Goal: Information Seeking & Learning: Check status

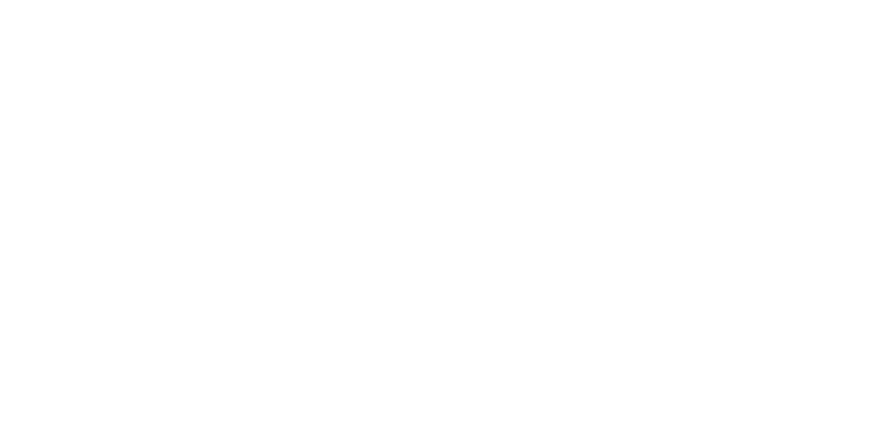
select select
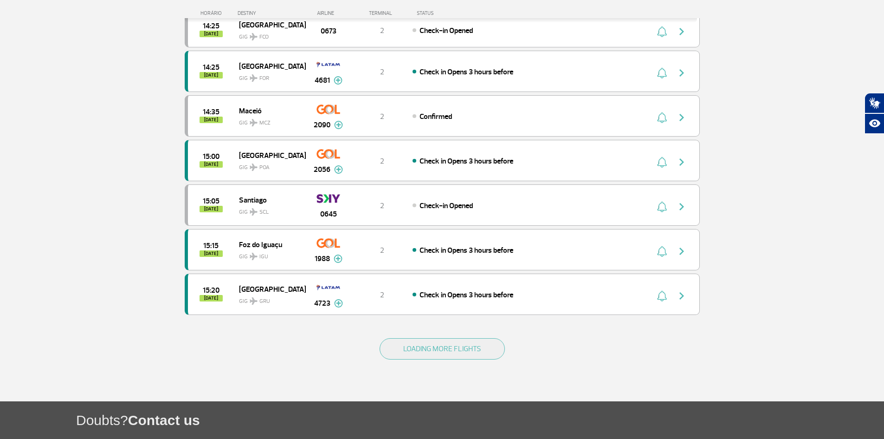
scroll to position [742, 0]
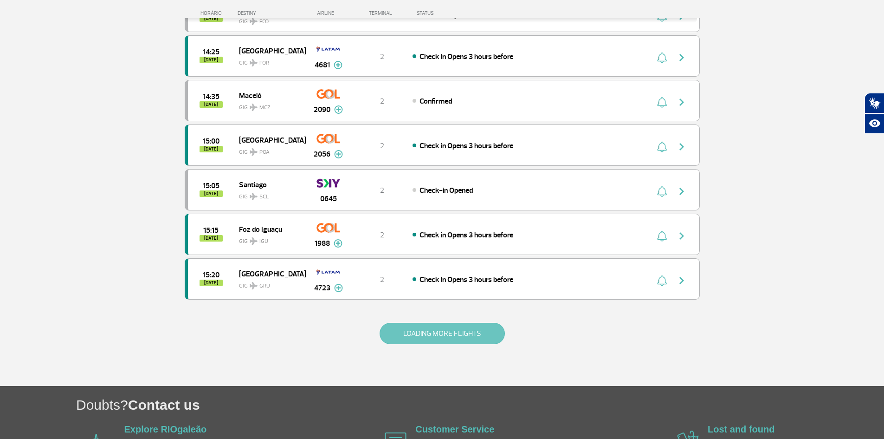
click at [423, 327] on button "LOADING MORE FLIGHTS" at bounding box center [442, 333] width 125 height 21
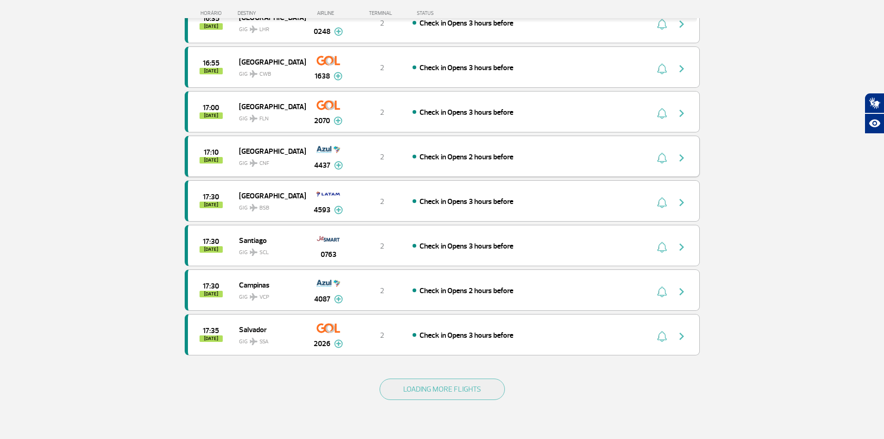
scroll to position [1531, 0]
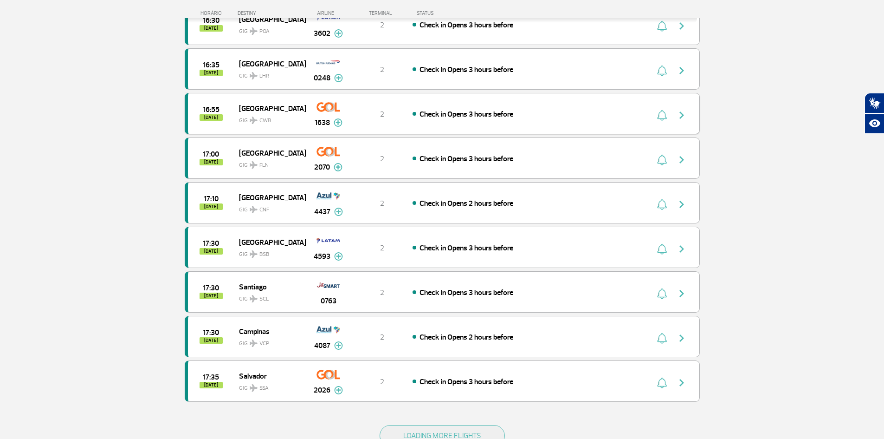
click at [281, 114] on span "GIG CWB" at bounding box center [268, 117] width 59 height 13
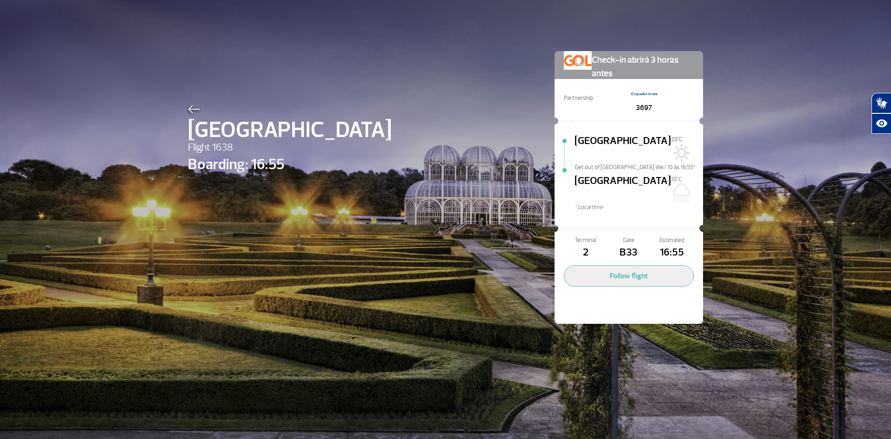
click at [191, 111] on img at bounding box center [194, 109] width 12 height 8
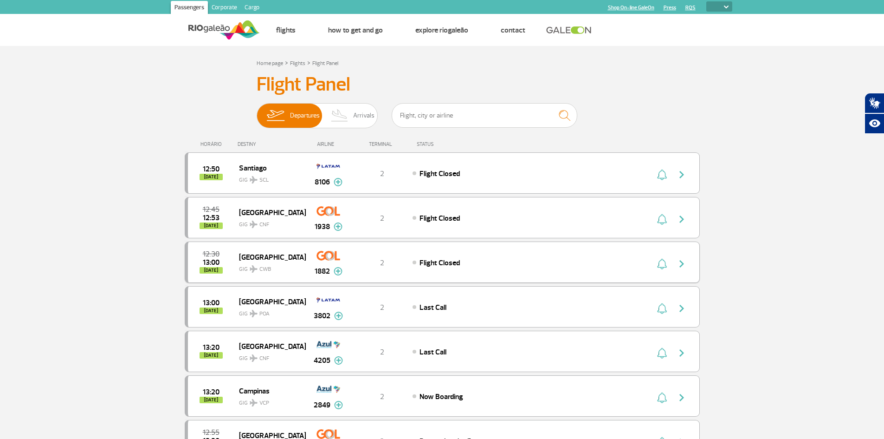
scroll to position [46, 0]
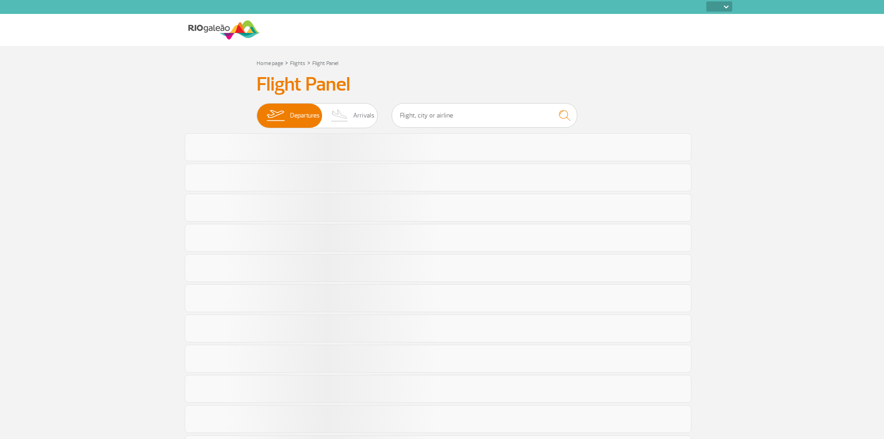
select select
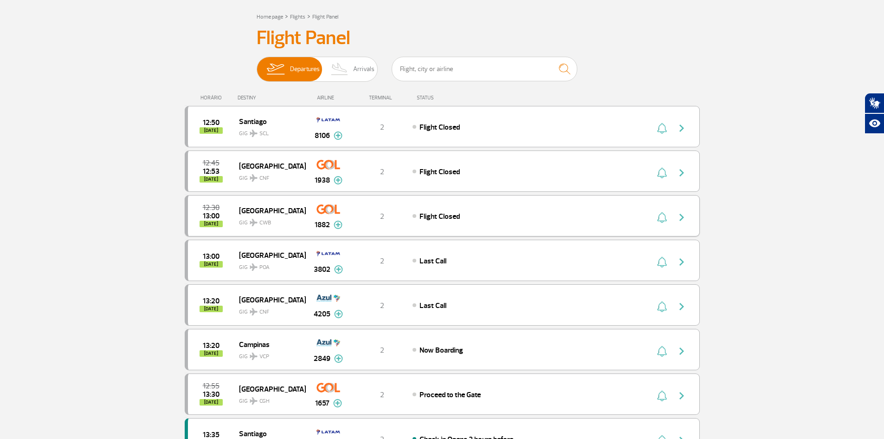
click at [276, 218] on span "GIG CWB" at bounding box center [268, 219] width 59 height 13
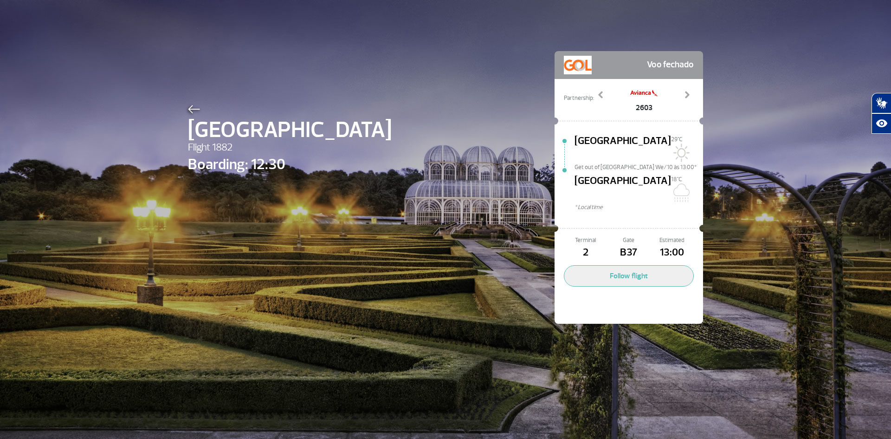
click at [628, 163] on span "Get out of [GEOGRAPHIC_DATA] We/10 às 13:00*" at bounding box center [638, 166] width 129 height 6
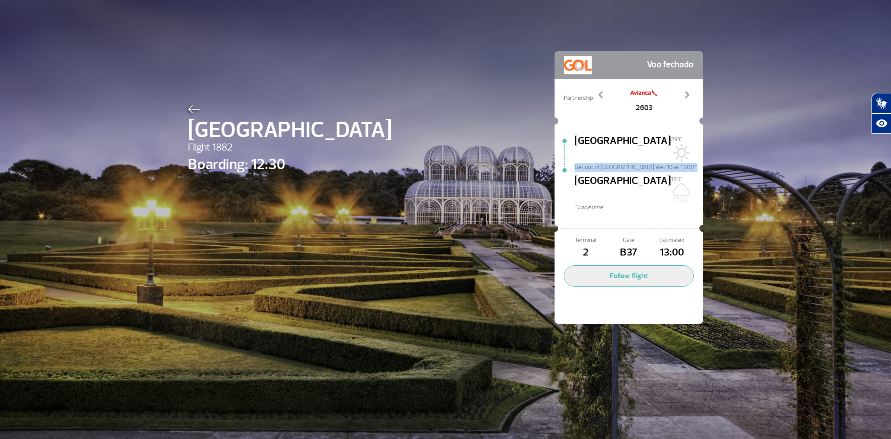
click at [628, 163] on span "Get out of [GEOGRAPHIC_DATA] We/10 às 13:00*" at bounding box center [638, 166] width 129 height 6
